Goal: Information Seeking & Learning: Learn about a topic

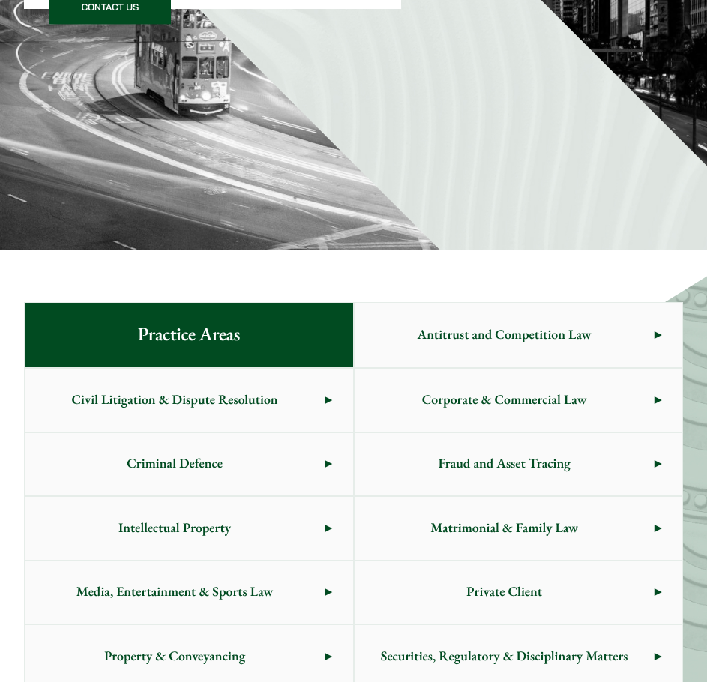
scroll to position [675, 0]
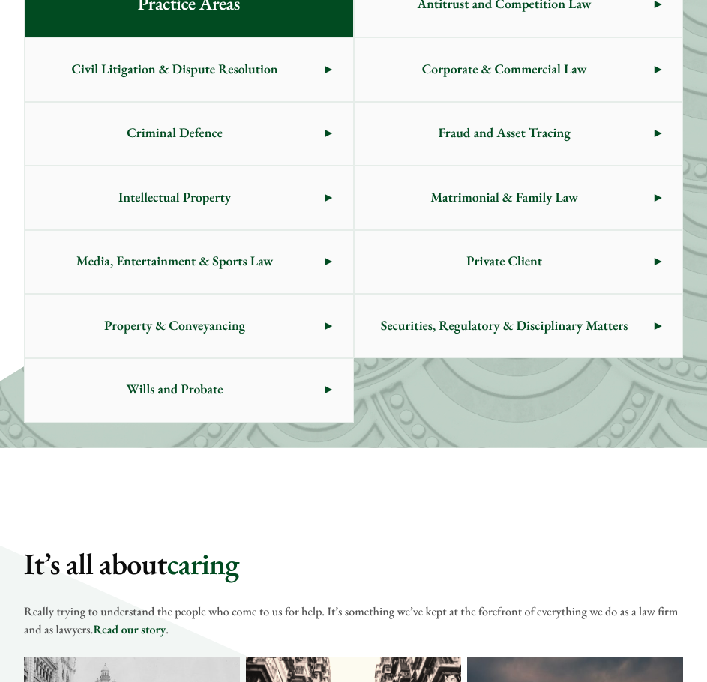
click at [423, 215] on span "Matrimonial & Family Law" at bounding box center [505, 197] width 300 height 63
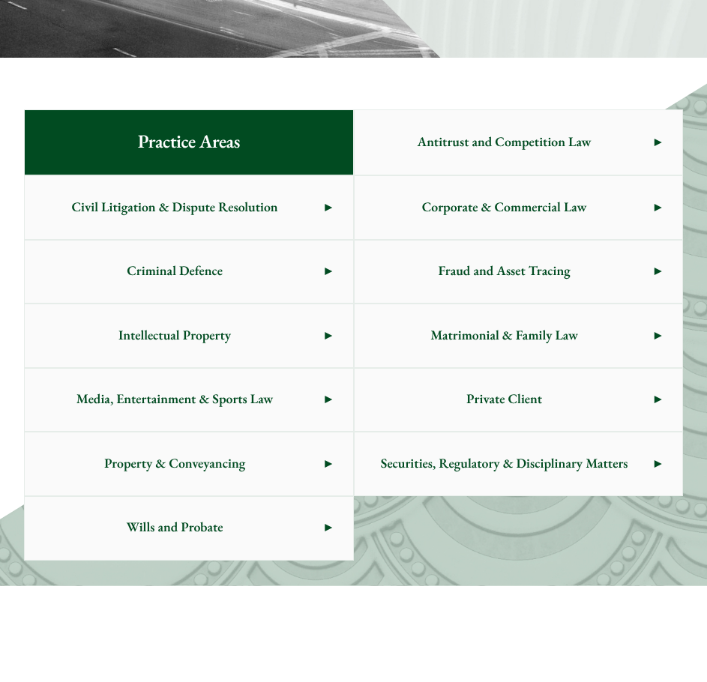
scroll to position [525, 0]
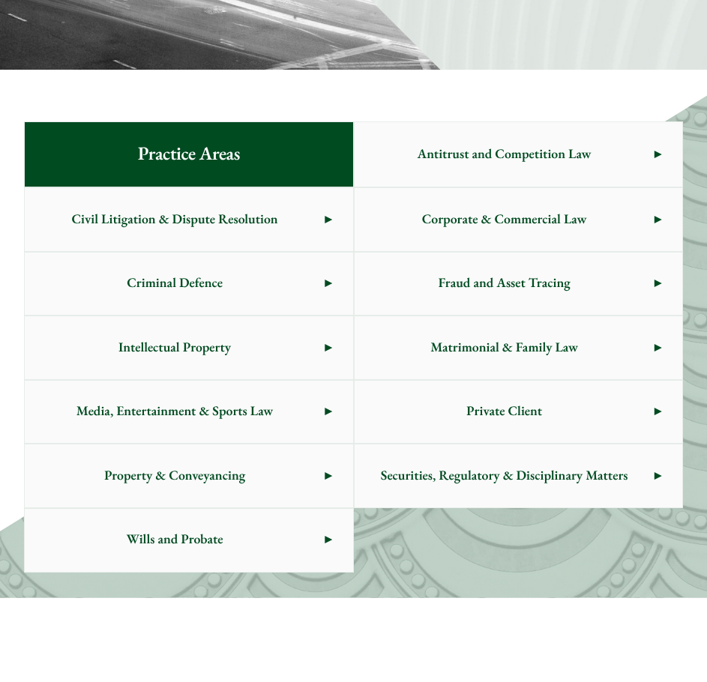
click at [214, 217] on span "Civil Litigation & Dispute Resolution" at bounding box center [175, 219] width 300 height 63
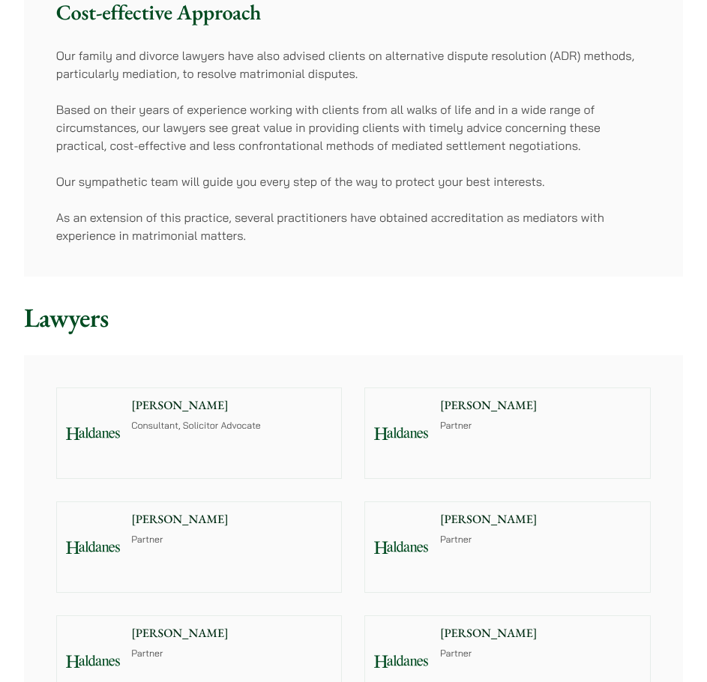
scroll to position [750, 0]
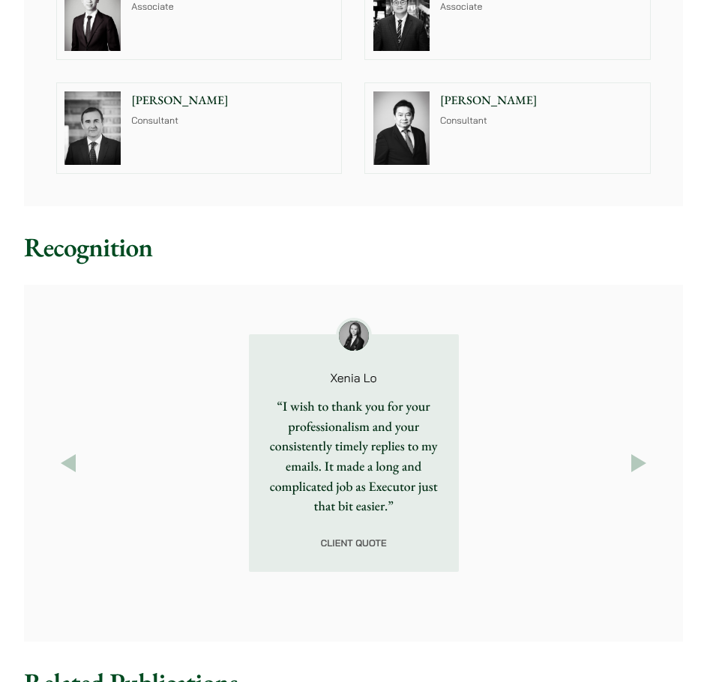
scroll to position [1875, 0]
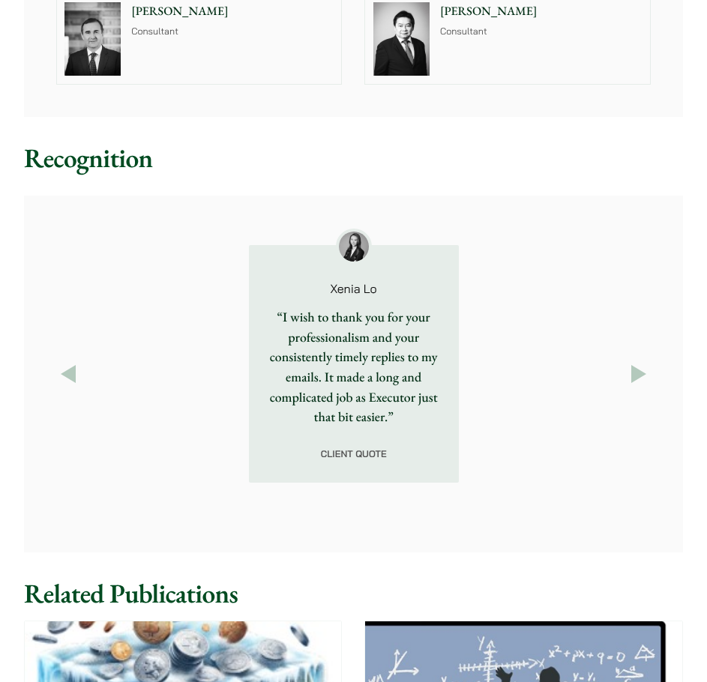
click at [640, 378] on button "Next" at bounding box center [639, 374] width 24 height 24
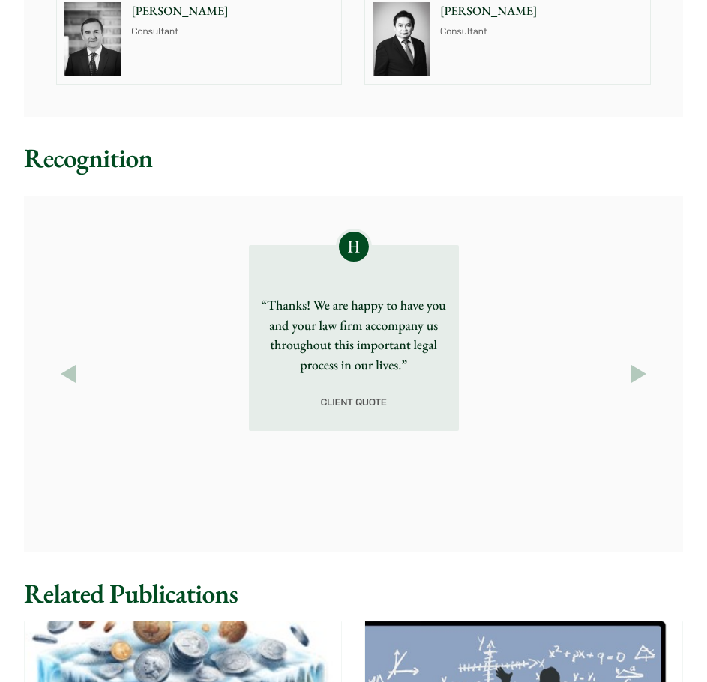
click at [648, 381] on button "Next" at bounding box center [639, 374] width 24 height 24
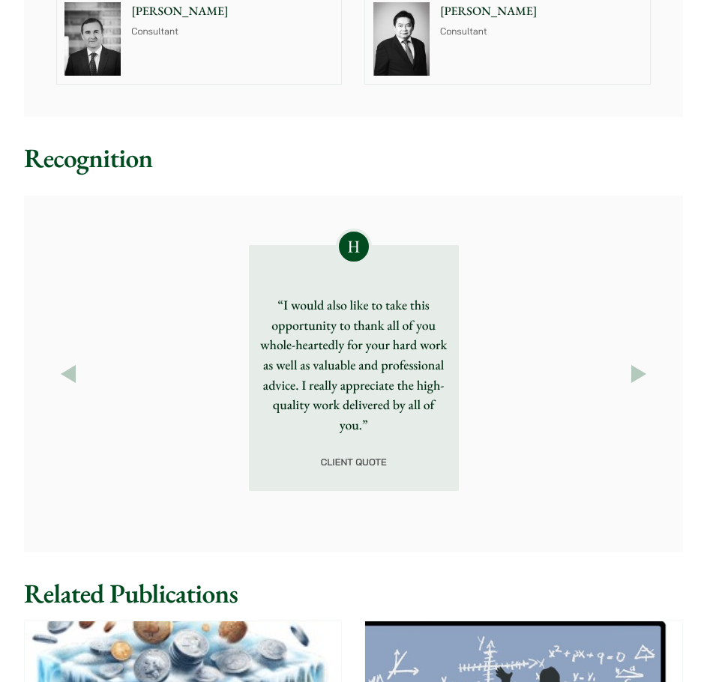
click at [636, 377] on button "Next" at bounding box center [639, 374] width 24 height 24
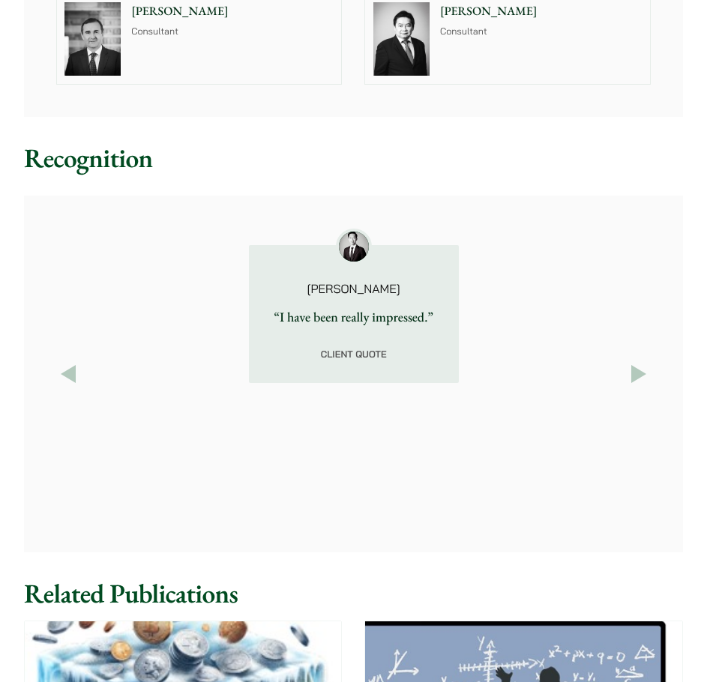
click at [637, 376] on button "Next" at bounding box center [639, 374] width 24 height 24
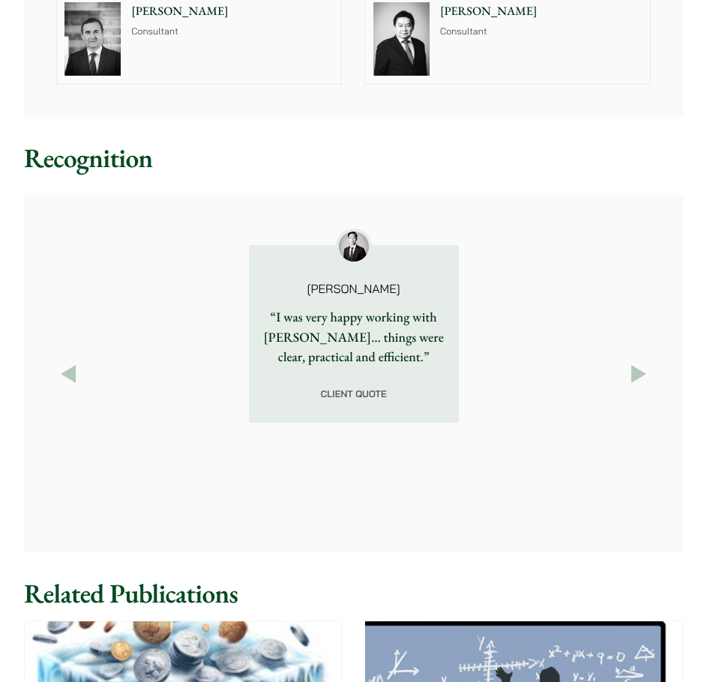
click at [637, 376] on button "Next" at bounding box center [639, 374] width 24 height 24
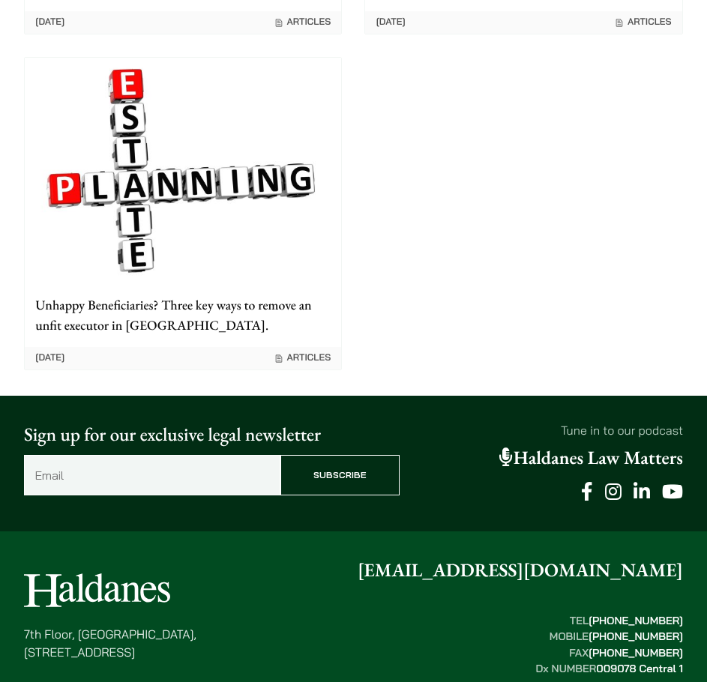
scroll to position [2885, 0]
